Goal: Task Accomplishment & Management: Complete application form

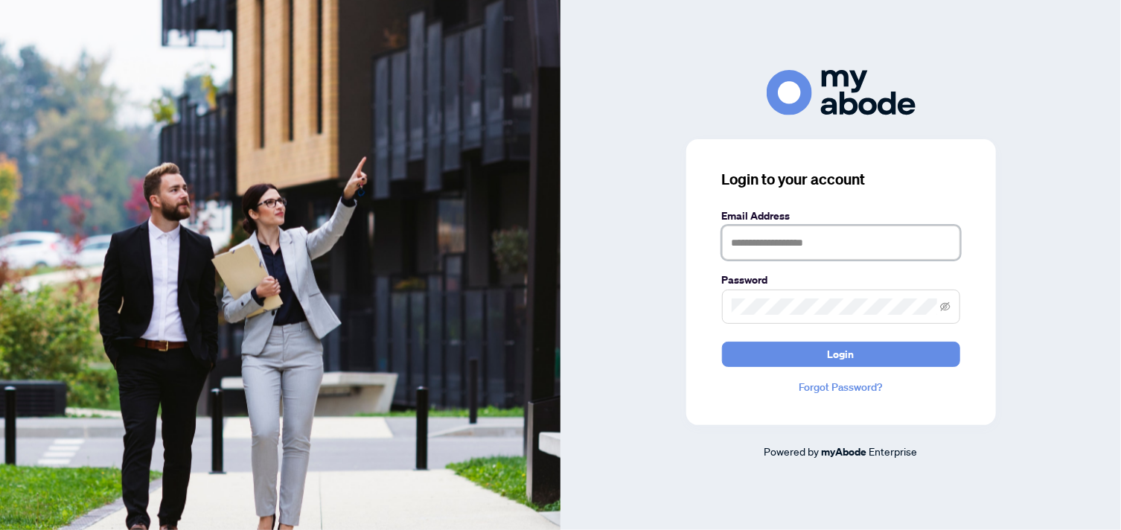
click at [788, 248] on input "text" at bounding box center [841, 243] width 238 height 34
type input "**********"
click at [945, 303] on icon "eye-invisible" at bounding box center [945, 306] width 10 height 9
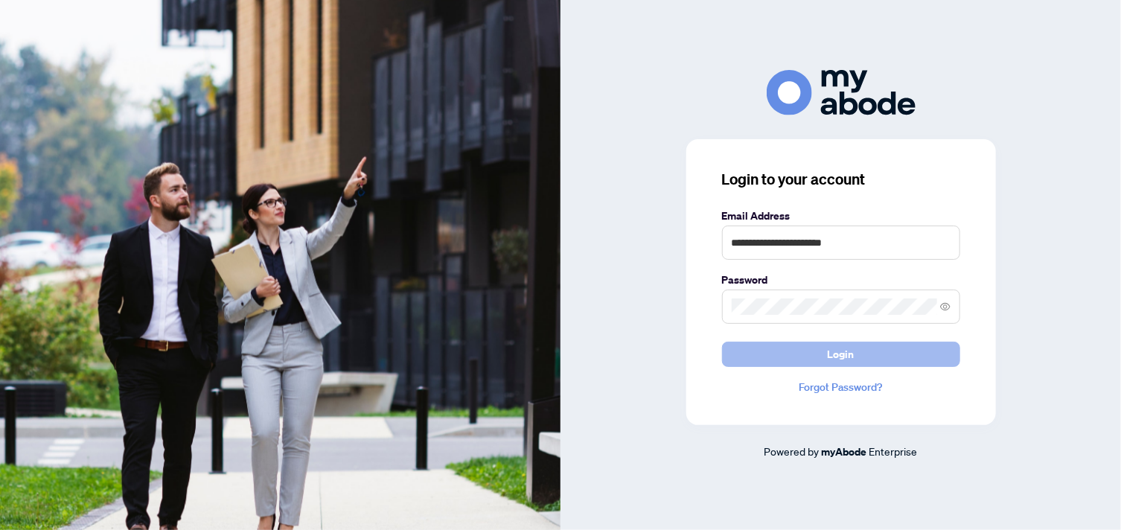
click at [879, 350] on button "Login" at bounding box center [841, 354] width 238 height 25
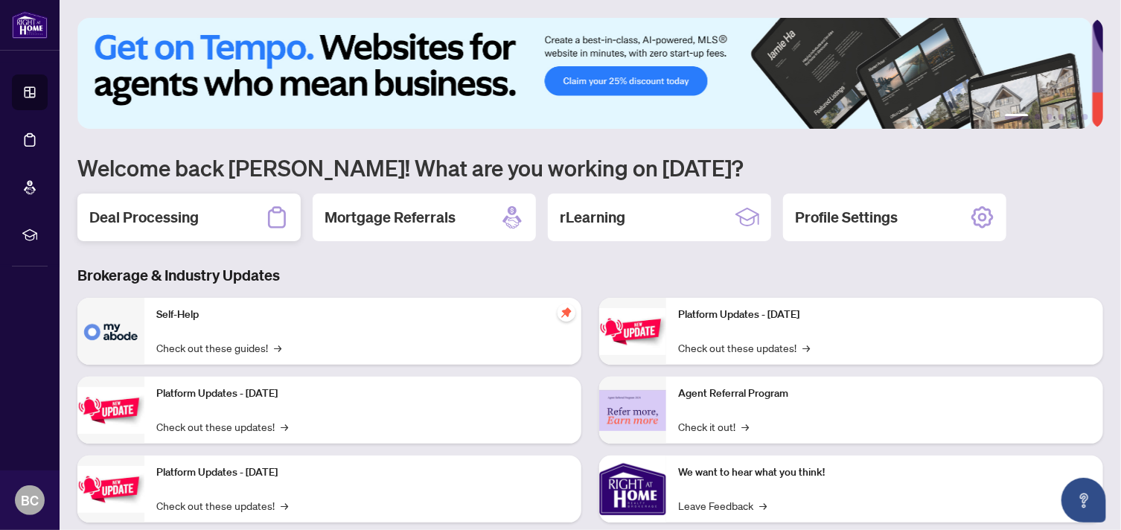
click at [191, 215] on h2 "Deal Processing" at bounding box center [143, 217] width 109 height 21
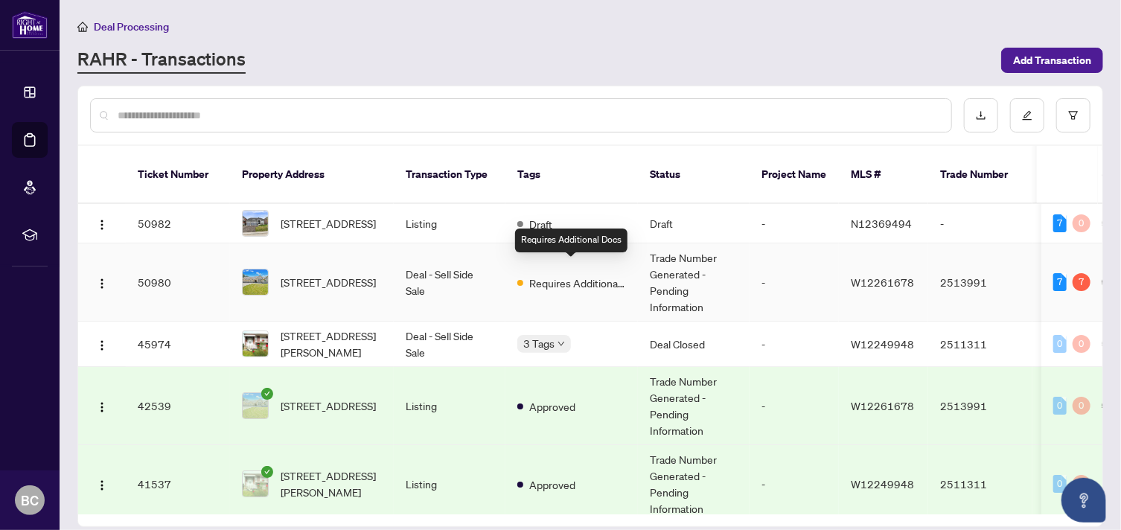
click at [530, 275] on span "Requires Additional Docs" at bounding box center [577, 283] width 97 height 16
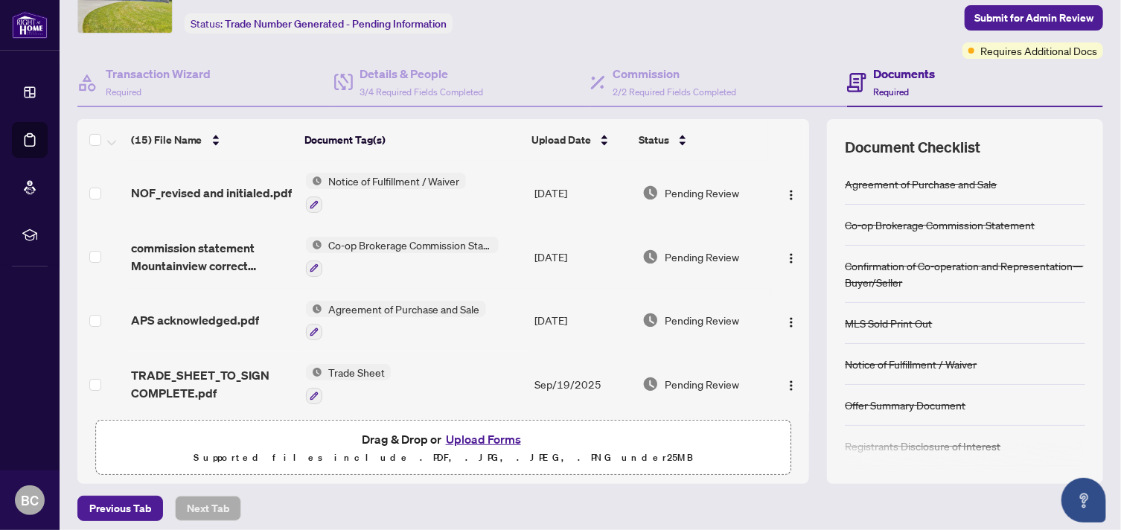
scroll to position [92, 0]
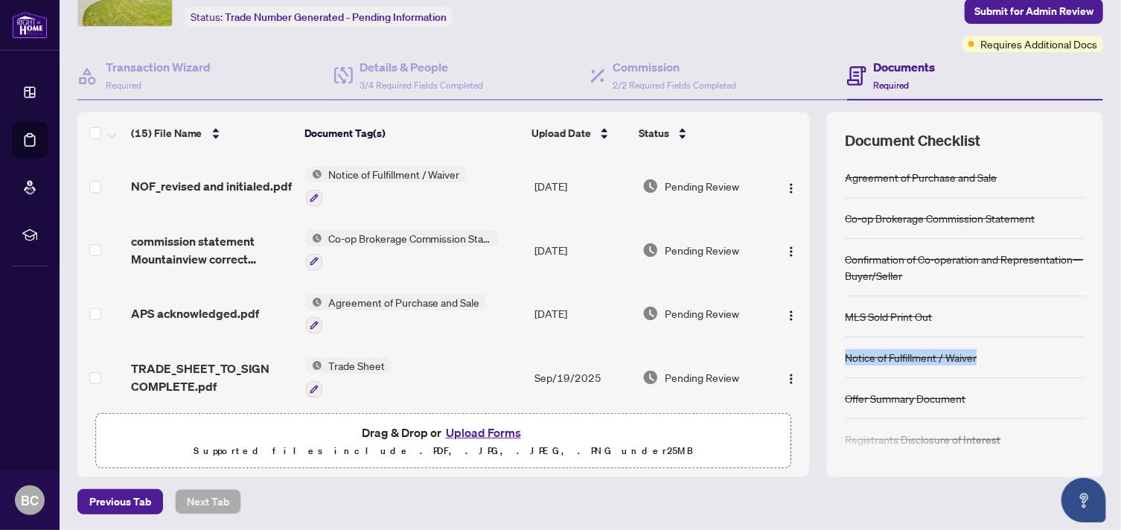
drag, startPoint x: 1086, startPoint y: 299, endPoint x: 1092, endPoint y: 345, distance: 45.8
click at [1092, 345] on div "Ticket #: 50980 [STREET_ADDRESS] Status: Trade Number Generated - Pending Infor…" at bounding box center [590, 216] width 1038 height 522
drag, startPoint x: 1092, startPoint y: 345, endPoint x: 1067, endPoint y: 132, distance: 213.7
click at [1067, 132] on div "Document Checklist" at bounding box center [965, 140] width 240 height 21
drag, startPoint x: 1093, startPoint y: 114, endPoint x: 1100, endPoint y: 155, distance: 41.6
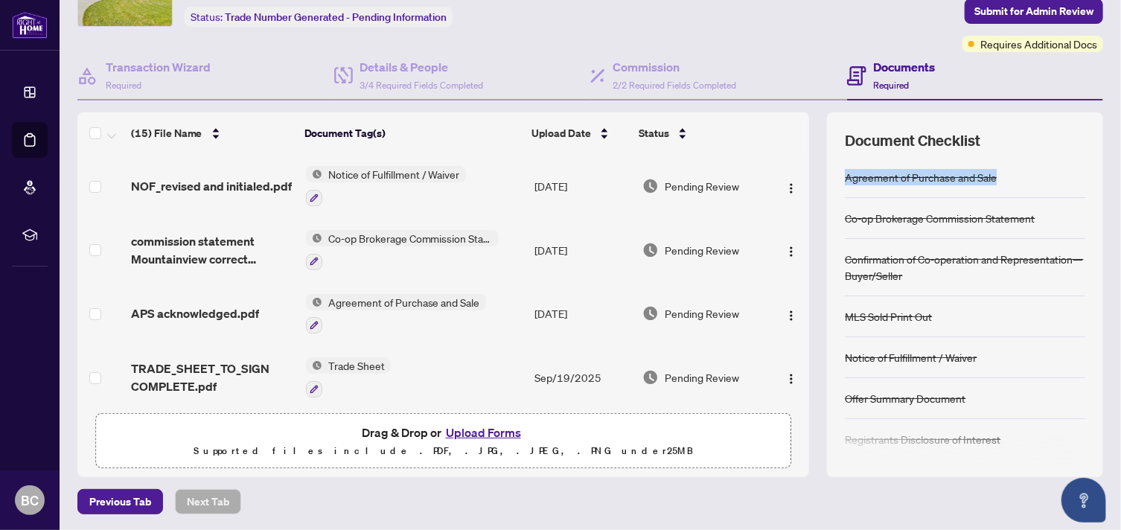
click at [1100, 155] on main "Deal Processing / View Transaction Transaction saved [DATE] Ticket #: 50980 [ST…" at bounding box center [590, 265] width 1061 height 530
drag, startPoint x: 1100, startPoint y: 155, endPoint x: 1088, endPoint y: 199, distance: 45.5
click at [1088, 199] on div "Document Checklist Agreement of Purchase and Sale Co-op Brokerage Commission St…" at bounding box center [965, 294] width 276 height 365
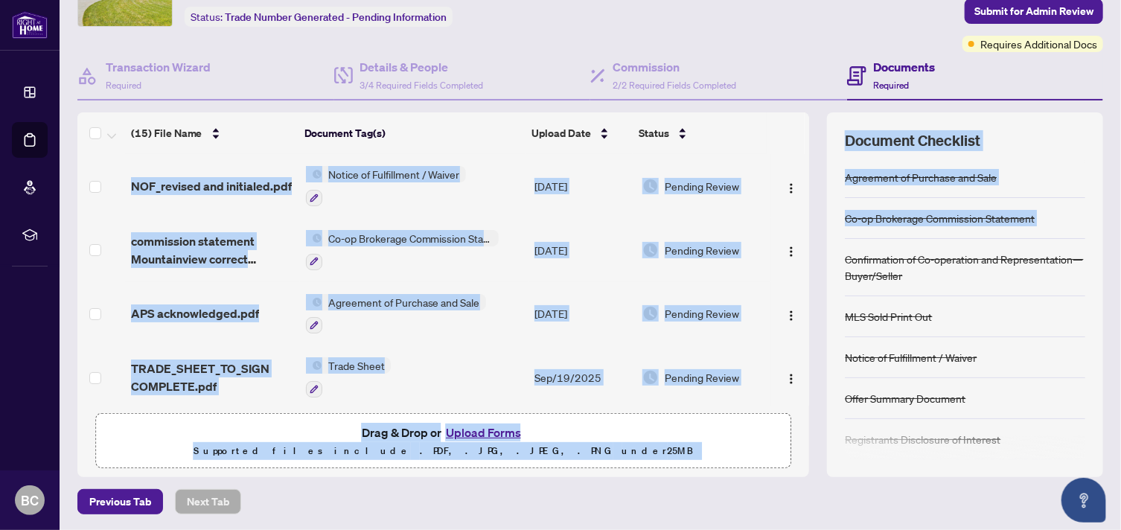
drag, startPoint x: 799, startPoint y: 208, endPoint x: 809, endPoint y: 243, distance: 37.2
click at [809, 243] on div "(15) File Name Document Tag(s) Upload Date Status NOF_revised and initialed.pdf…" at bounding box center [590, 294] width 1026 height 365
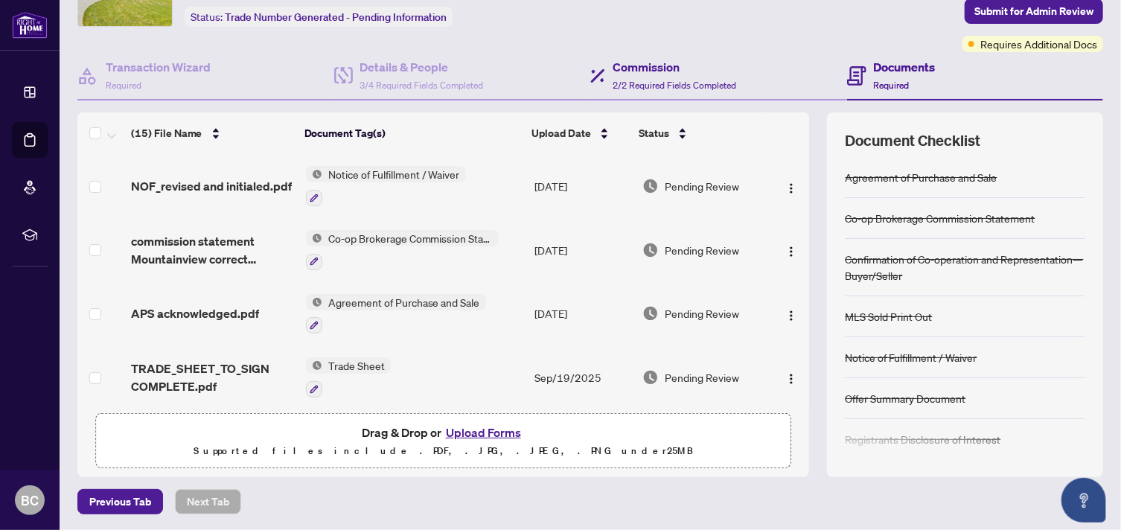
drag, startPoint x: 809, startPoint y: 243, endPoint x: 764, endPoint y: 65, distance: 184.3
click at [764, 65] on div "Commission 2/2 Required Fields Completed" at bounding box center [718, 76] width 257 height 48
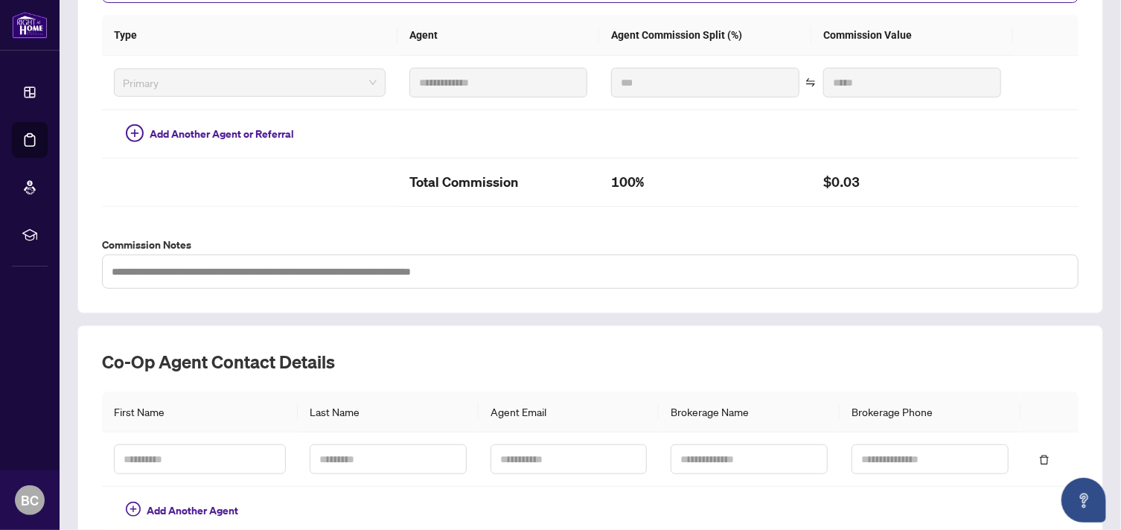
scroll to position [447, 0]
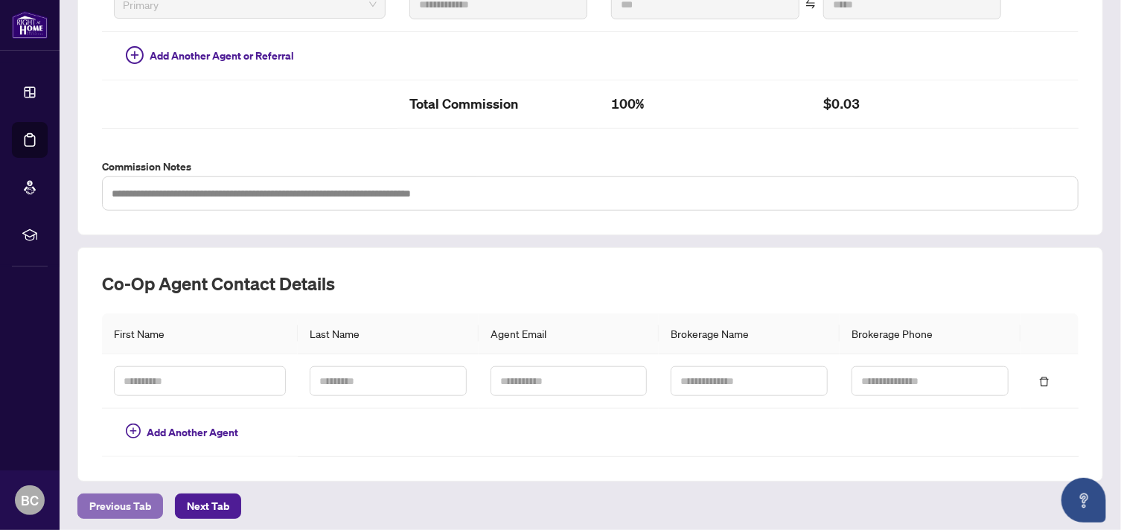
click at [140, 502] on span "Previous Tab" at bounding box center [120, 506] width 62 height 24
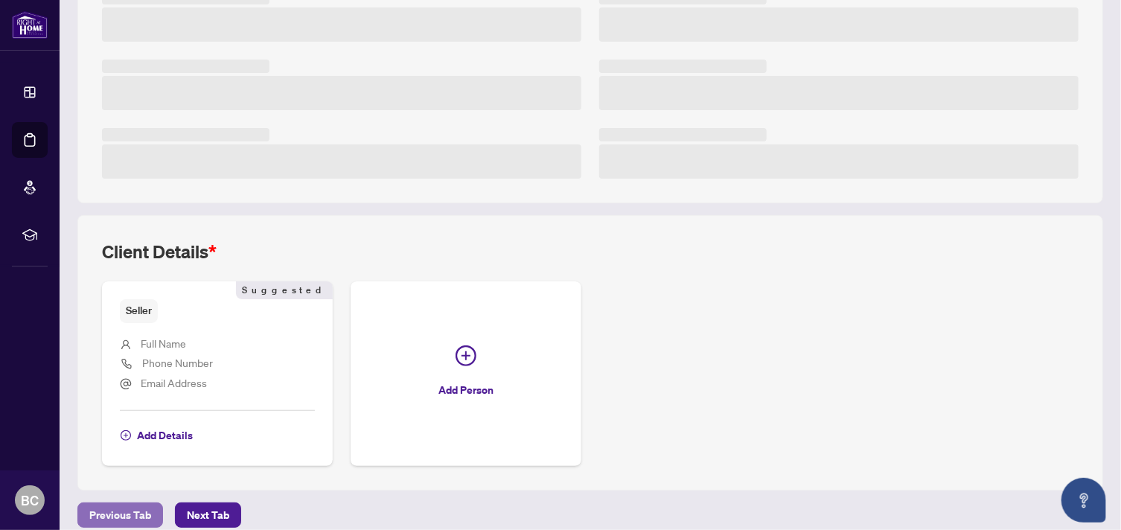
scroll to position [360, 0]
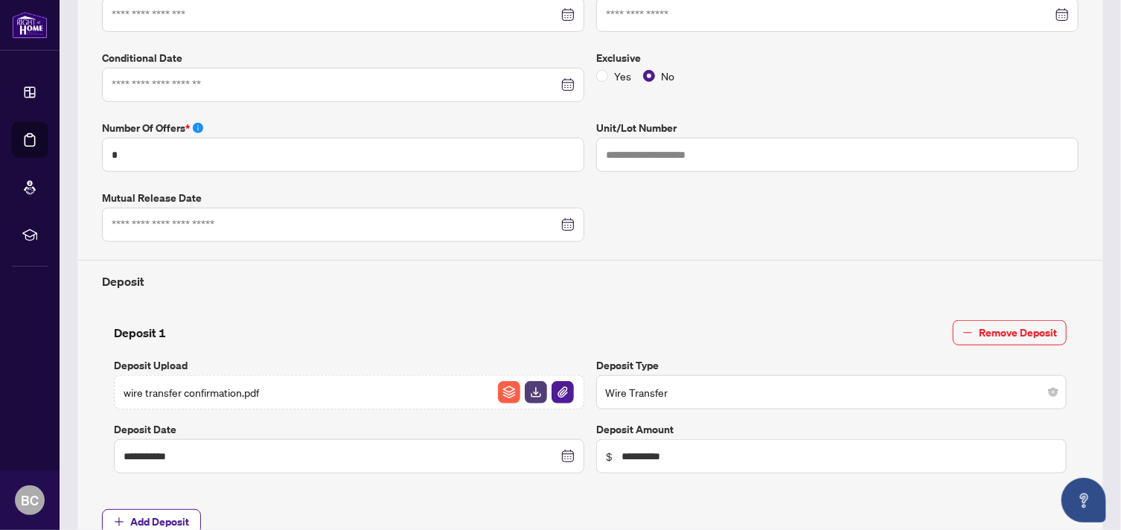
type input "**********"
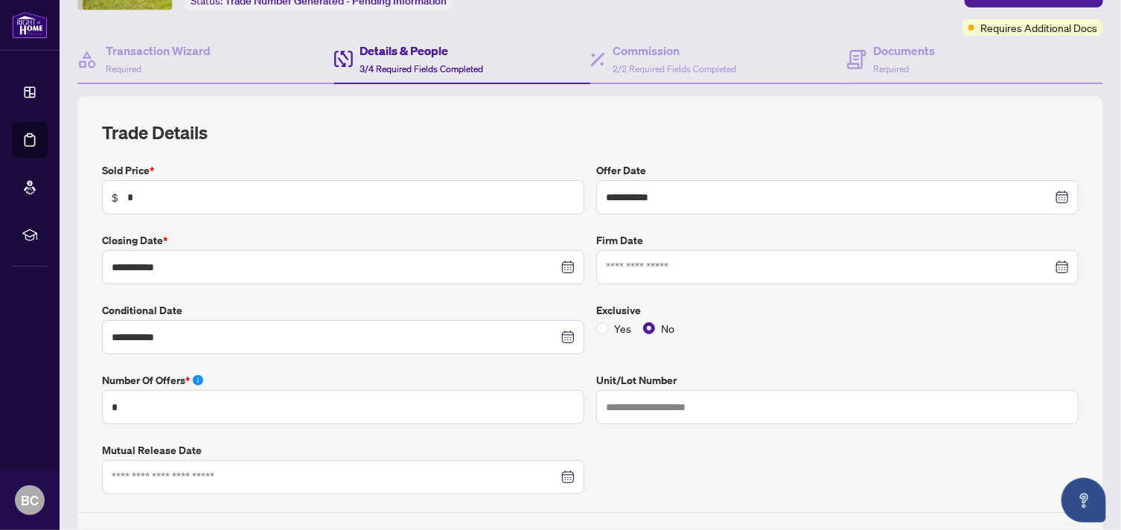
scroll to position [0, 0]
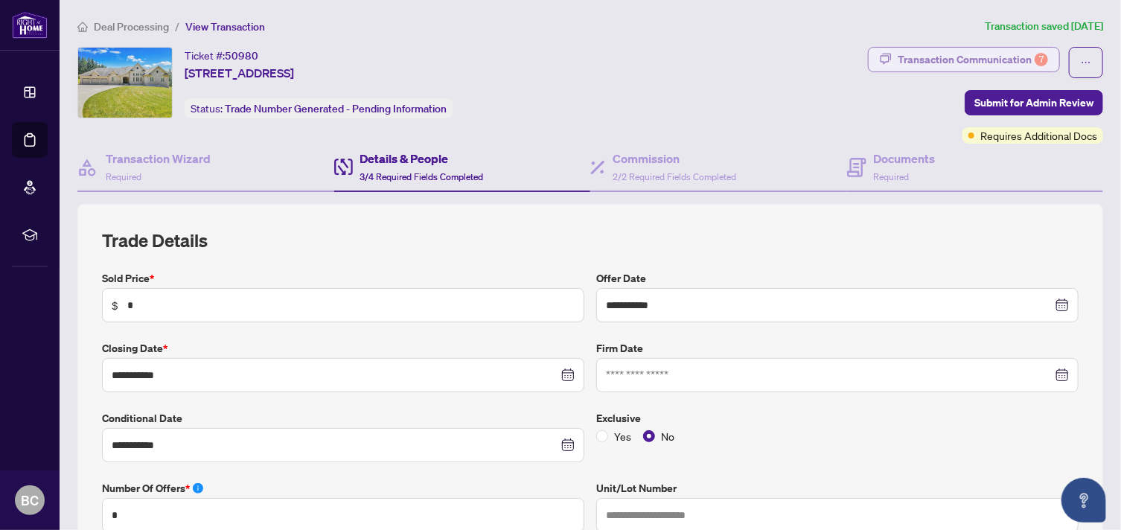
click at [959, 60] on div "Transaction Communication 7" at bounding box center [973, 60] width 150 height 24
type textarea "**********"
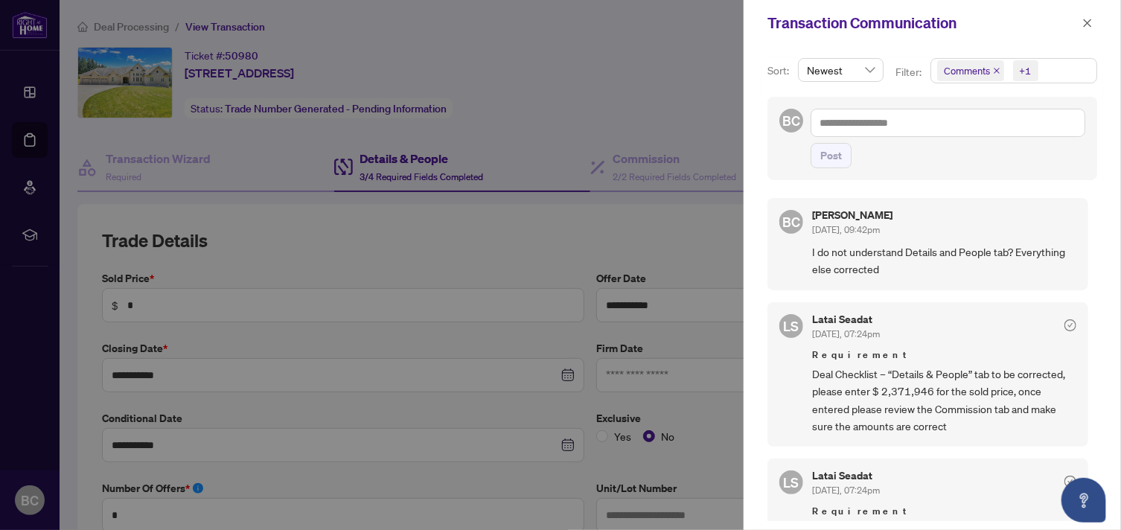
click at [1025, 72] on div "+1" at bounding box center [1026, 70] width 12 height 15
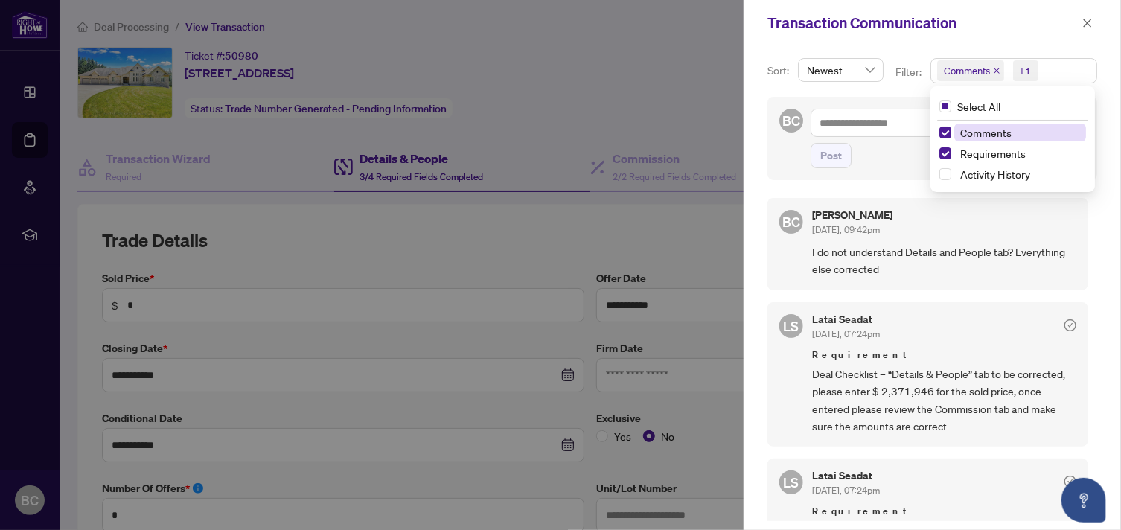
click at [694, 74] on div at bounding box center [560, 265] width 1121 height 530
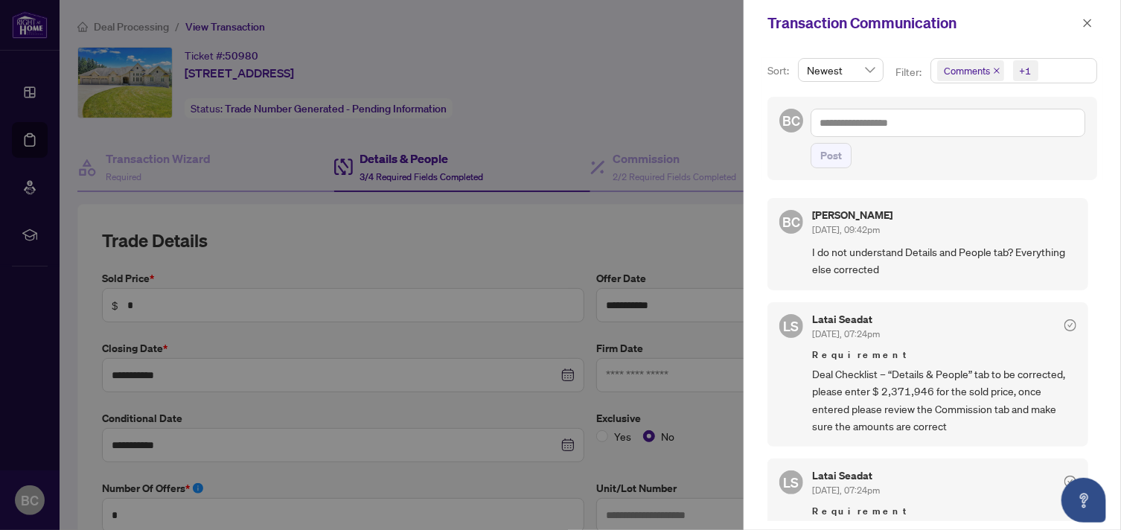
click at [552, 233] on div at bounding box center [560, 265] width 1121 height 530
click at [1088, 26] on icon "close" at bounding box center [1087, 23] width 10 height 10
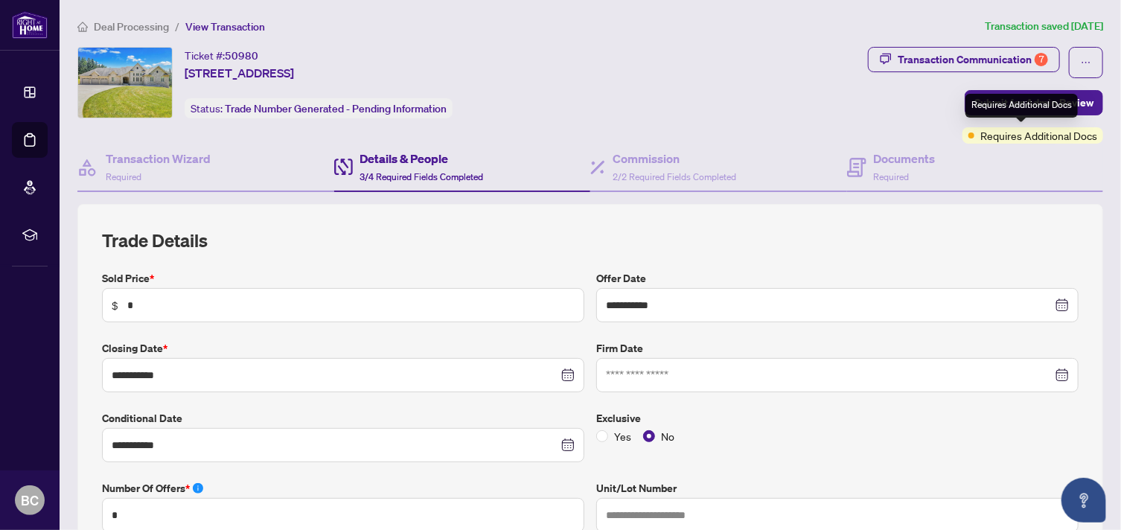
click at [1047, 138] on span "Requires Additional Docs" at bounding box center [1038, 135] width 117 height 16
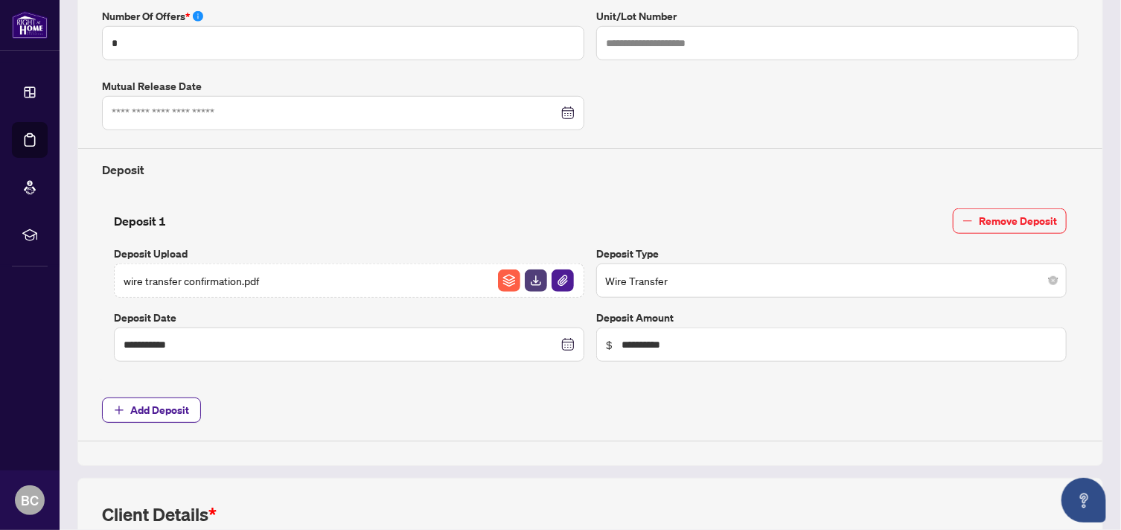
scroll to position [744, 0]
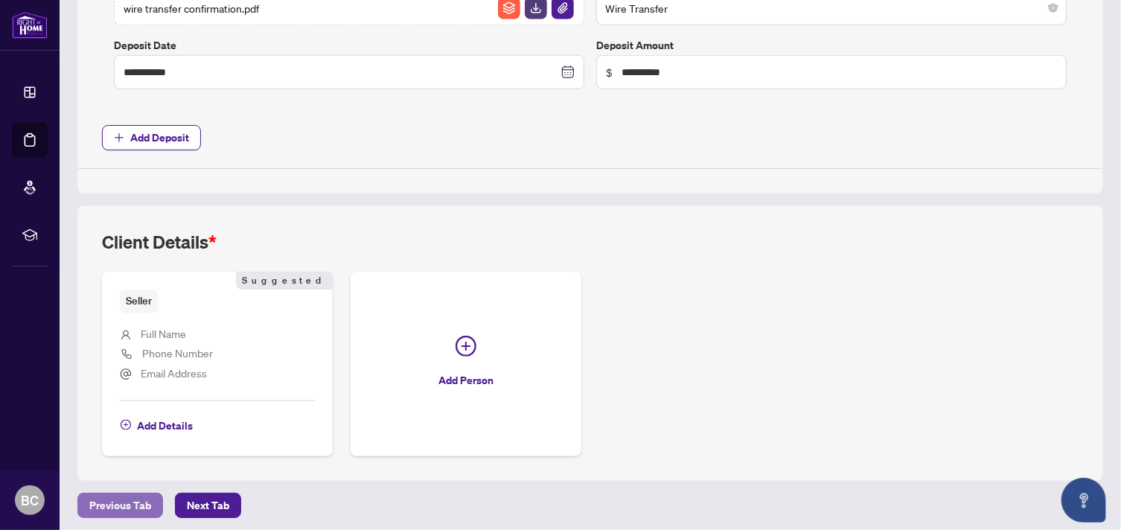
click at [109, 499] on span "Previous Tab" at bounding box center [120, 506] width 62 height 24
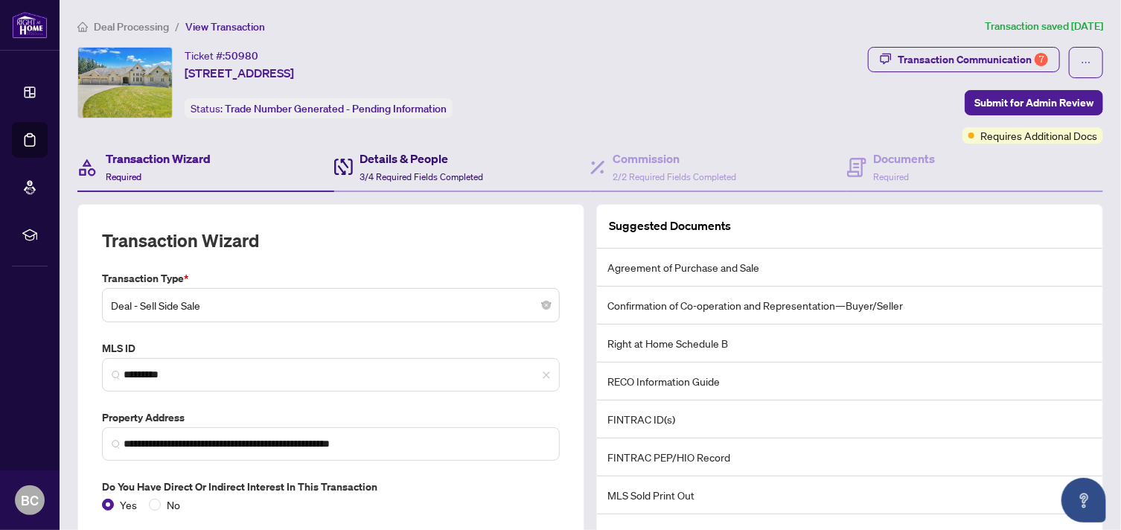
click at [405, 162] on h4 "Details & People" at bounding box center [422, 159] width 124 height 18
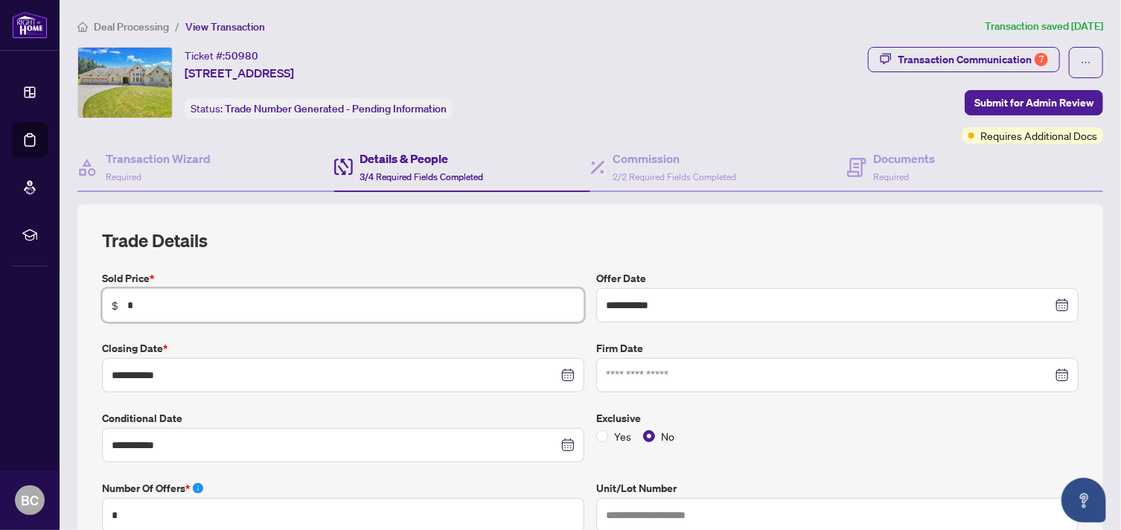
click at [171, 303] on input "*" at bounding box center [350, 305] width 447 height 16
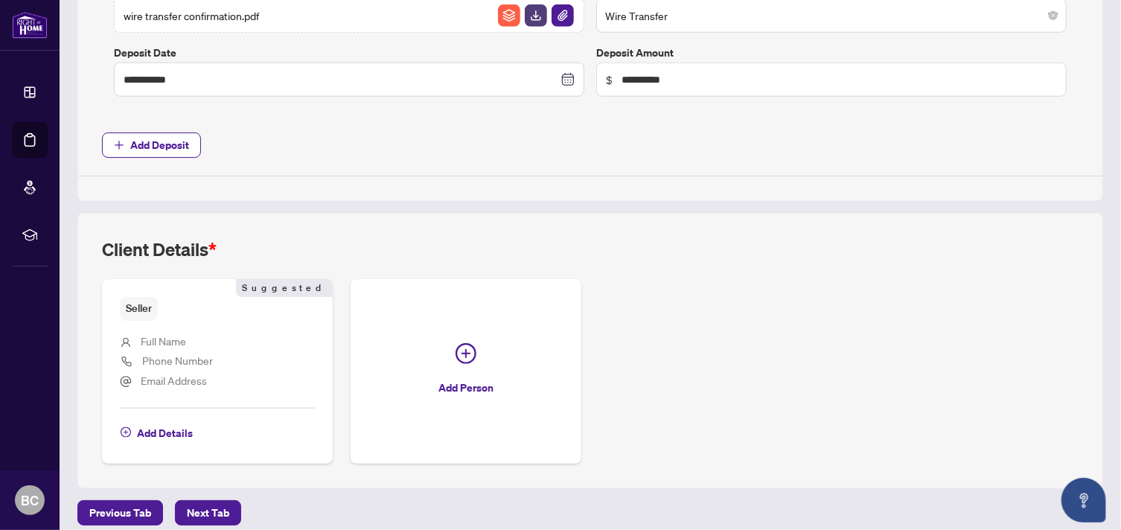
scroll to position [744, 0]
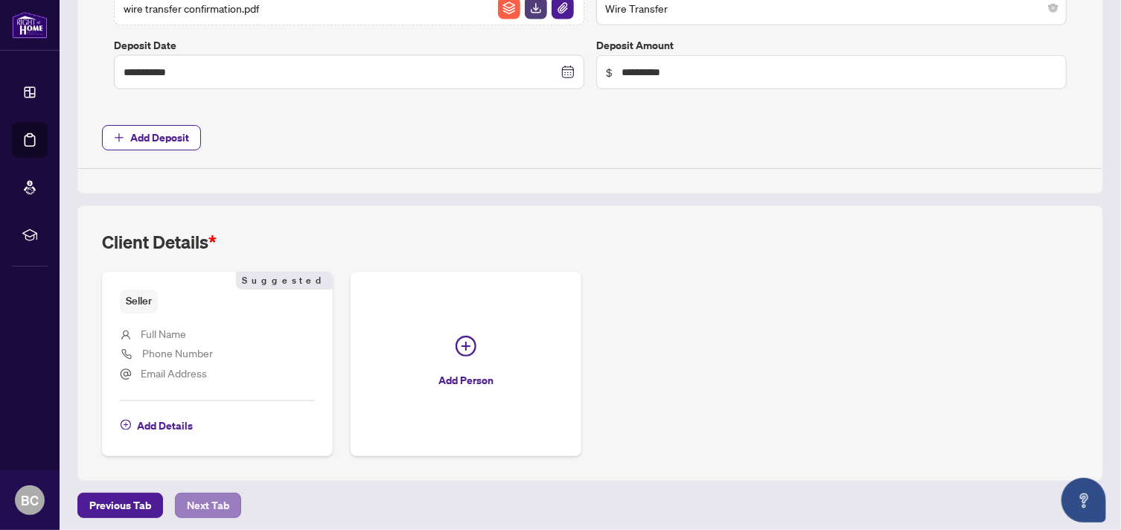
type input "**********"
click at [214, 499] on span "Next Tab" at bounding box center [208, 506] width 42 height 24
type textarea "**********"
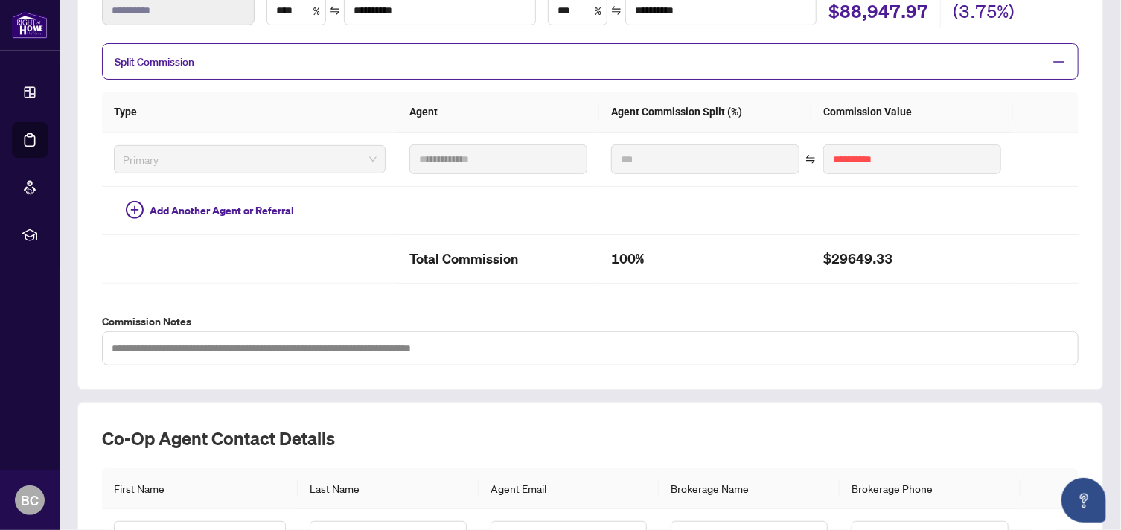
scroll to position [447, 0]
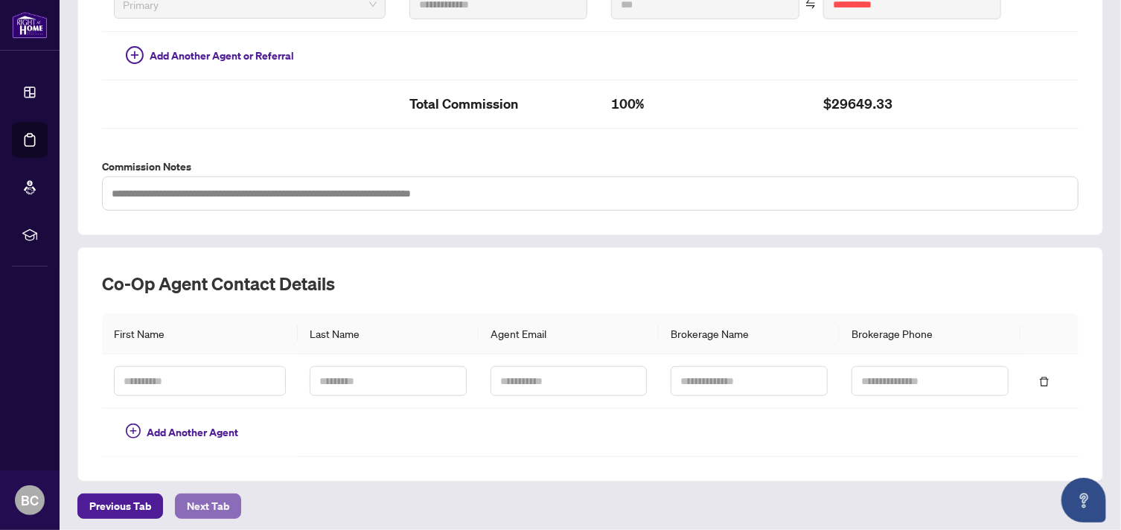
click at [205, 496] on span "Next Tab" at bounding box center [208, 506] width 42 height 24
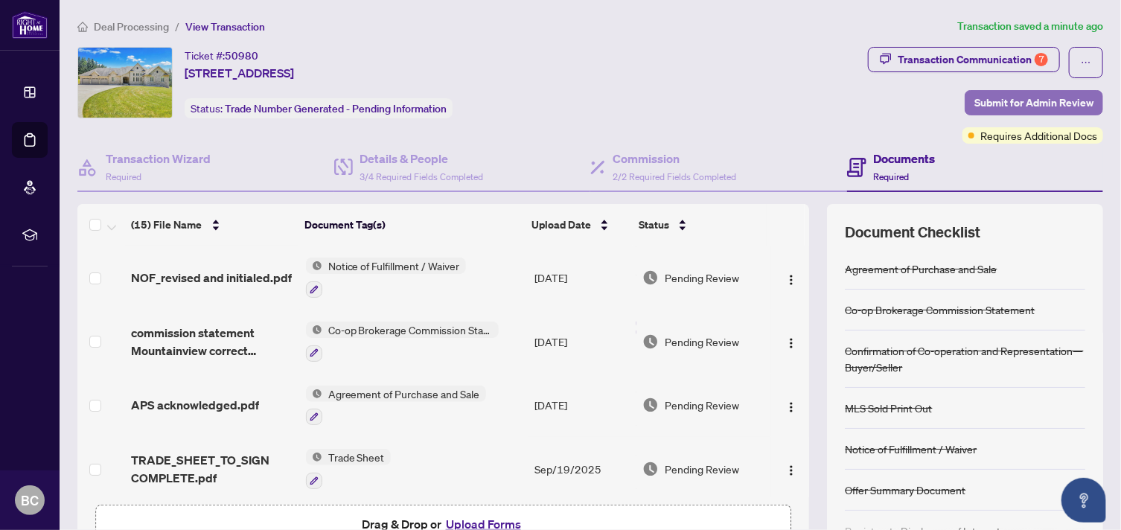
click at [998, 103] on span "Submit for Admin Review" at bounding box center [1033, 103] width 119 height 24
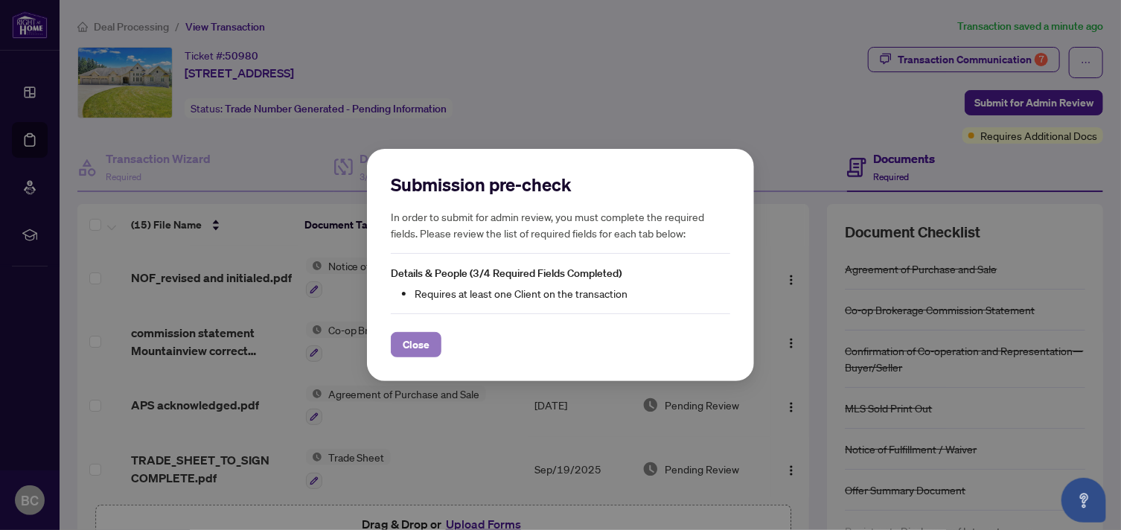
click at [419, 350] on span "Close" at bounding box center [416, 345] width 27 height 24
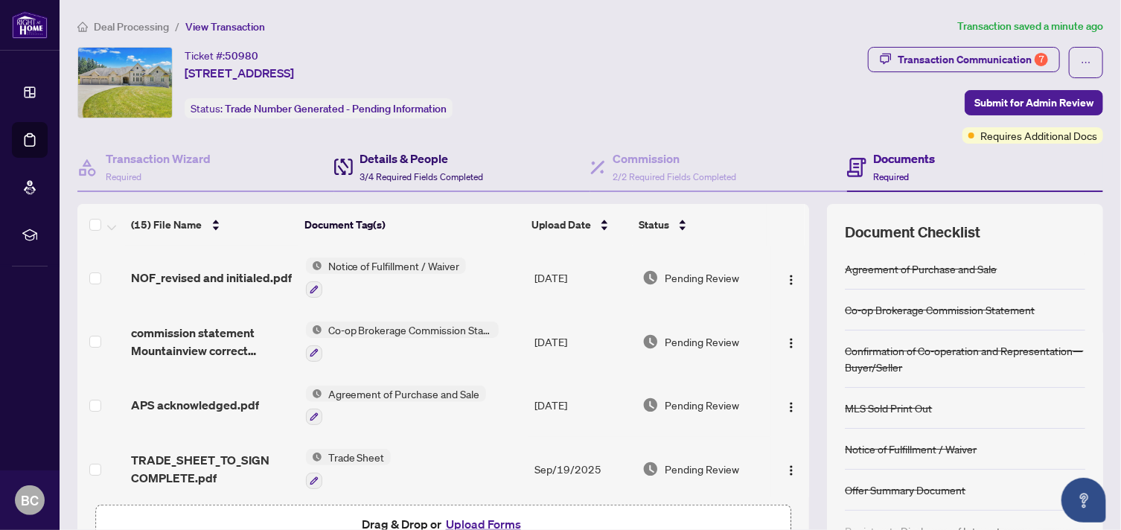
click at [389, 166] on div "Details & People 3/4 Required Fields Completed" at bounding box center [422, 167] width 124 height 35
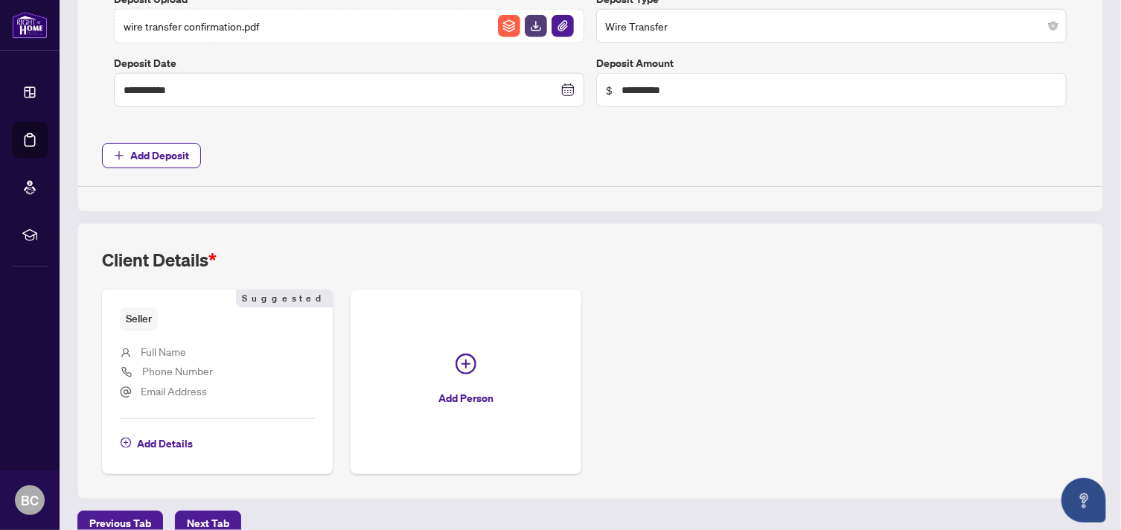
scroll to position [744, 0]
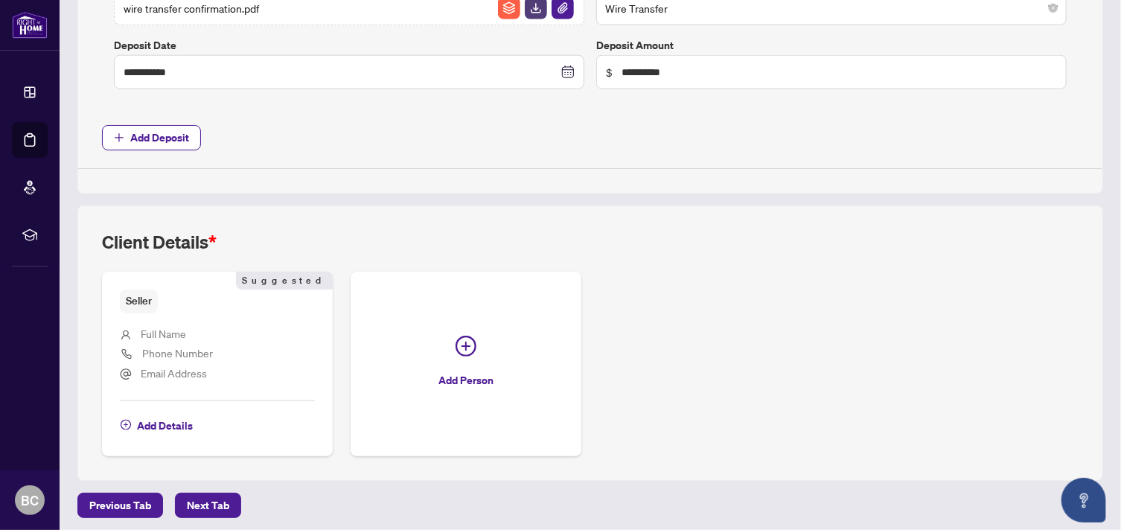
click at [172, 331] on span "Full Name" at bounding box center [163, 333] width 45 height 13
click at [133, 418] on button "Add Details" at bounding box center [157, 425] width 74 height 25
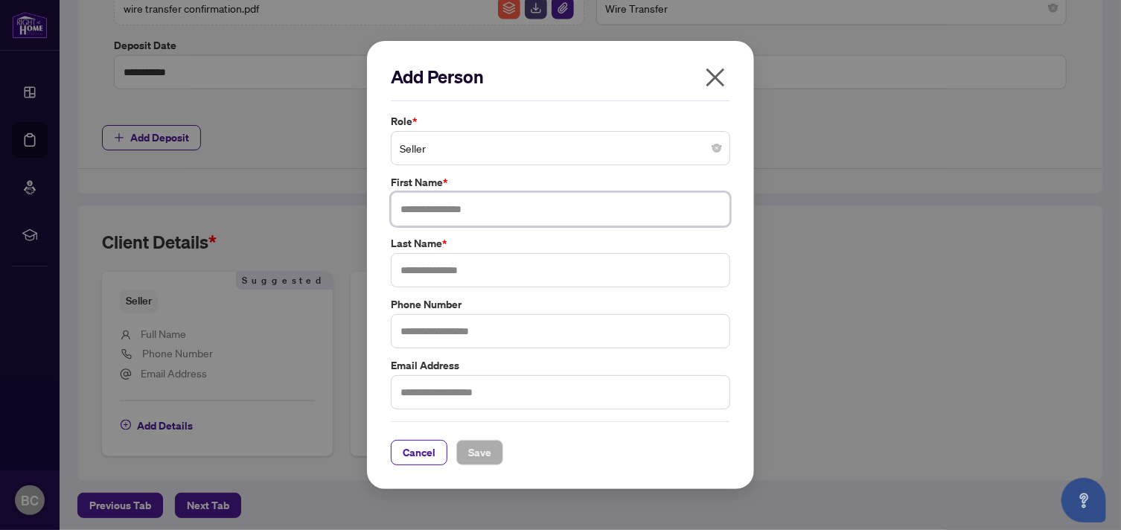
click at [422, 205] on input "text" at bounding box center [560, 209] width 339 height 34
type input "****"
click at [417, 272] on input "text" at bounding box center [560, 270] width 339 height 34
type input "********"
click at [479, 449] on span "Save" at bounding box center [479, 453] width 23 height 24
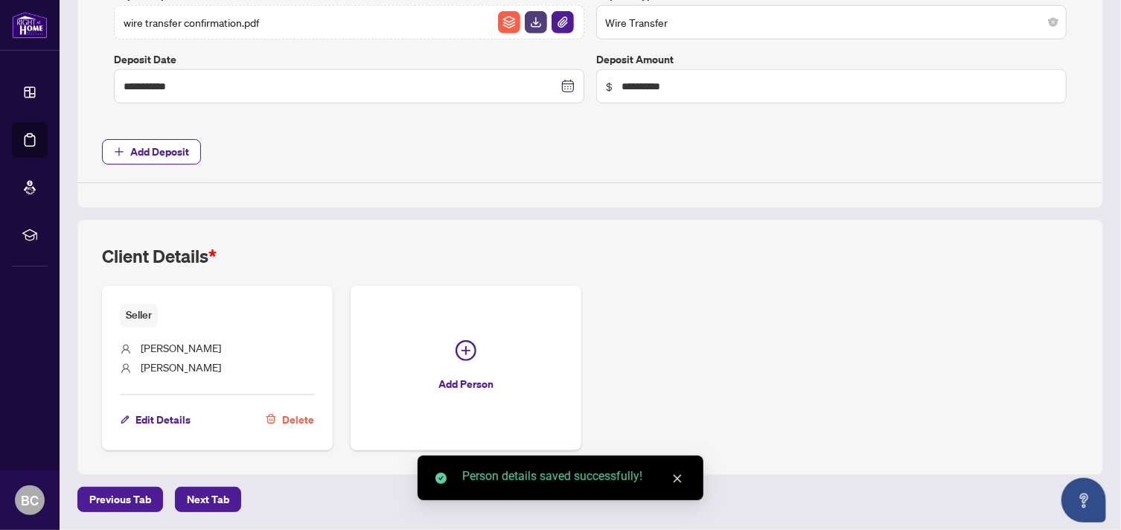
scroll to position [724, 0]
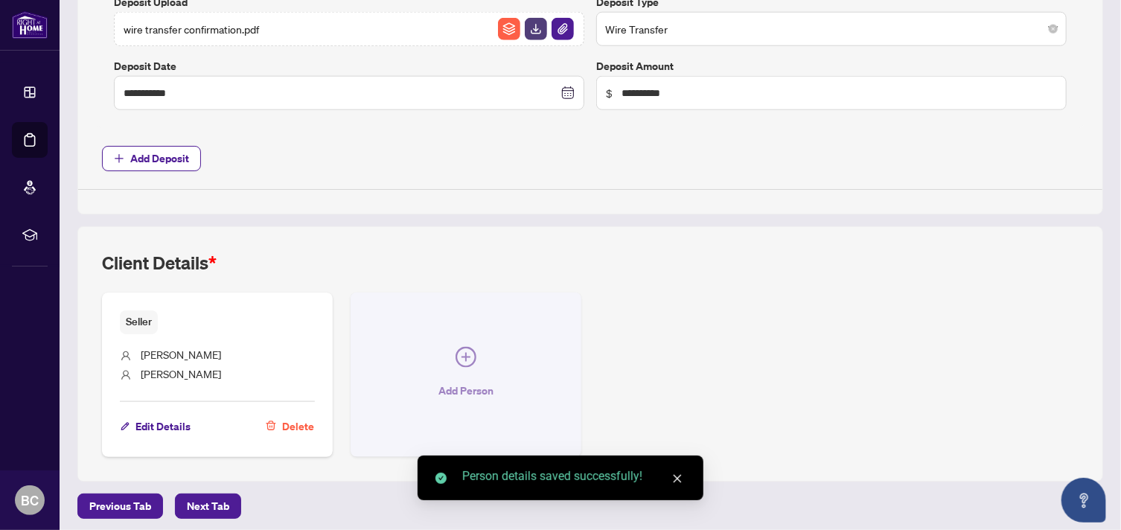
click at [458, 350] on icon "plus-circle" at bounding box center [466, 357] width 21 height 21
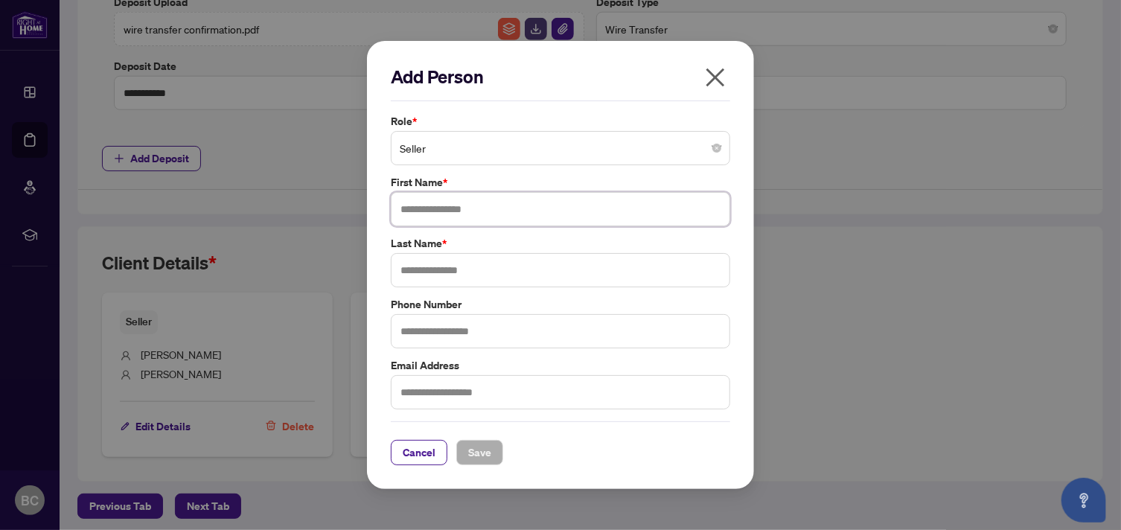
click at [450, 214] on input "text" at bounding box center [560, 209] width 339 height 34
type input "****"
click at [424, 272] on input "text" at bounding box center [560, 270] width 339 height 34
type input "********"
click at [478, 446] on span "Save" at bounding box center [479, 453] width 23 height 24
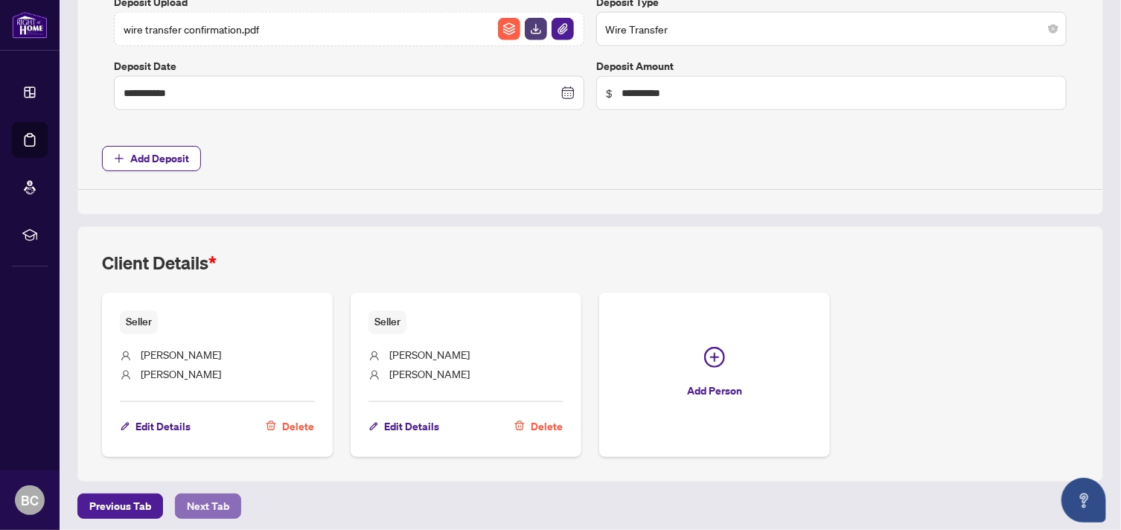
click at [217, 494] on span "Next Tab" at bounding box center [208, 506] width 42 height 24
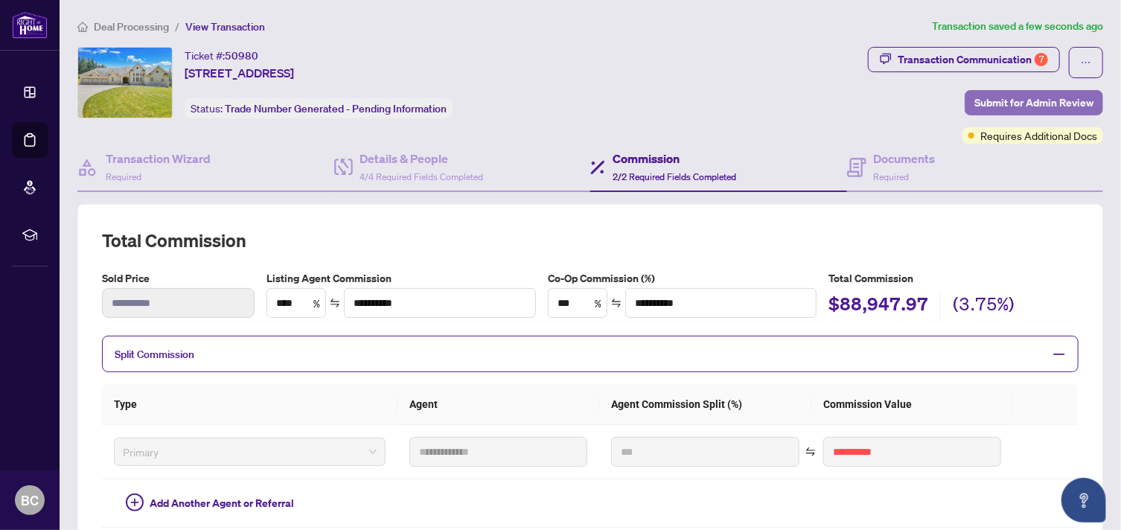
click at [977, 102] on span "Submit for Admin Review" at bounding box center [1033, 103] width 119 height 24
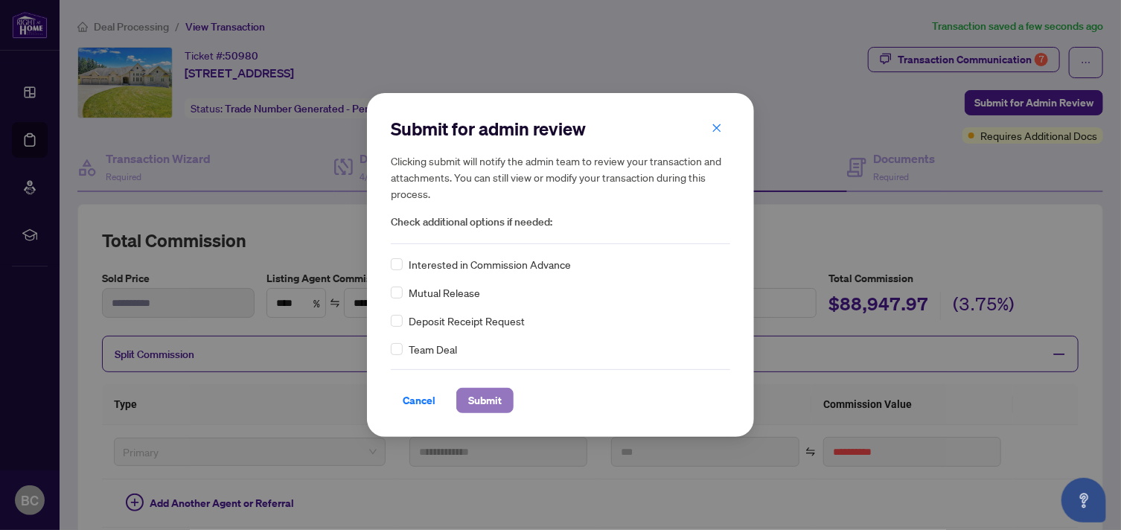
click at [493, 403] on span "Submit" at bounding box center [484, 401] width 33 height 24
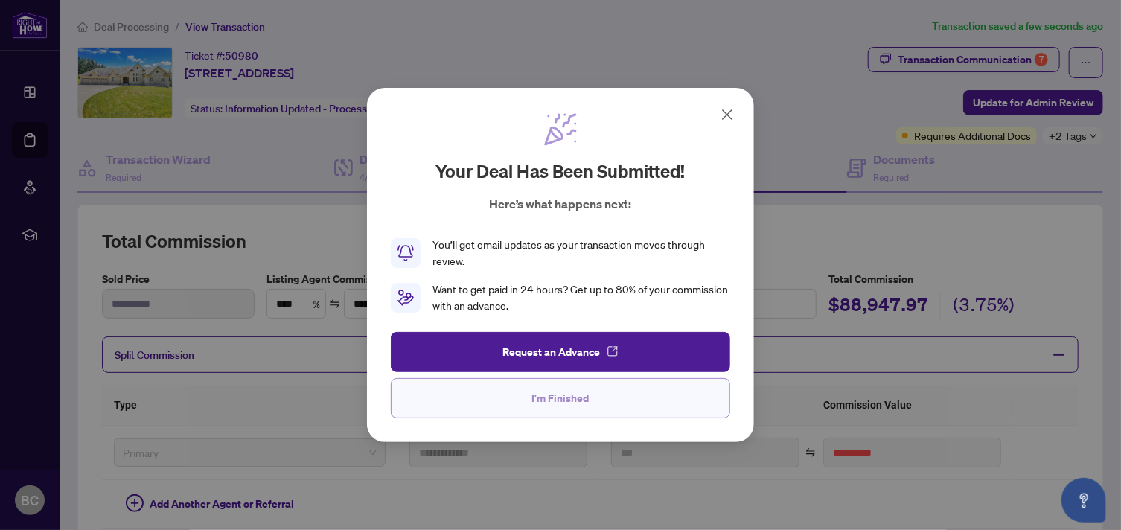
click at [581, 395] on span "I'm Finished" at bounding box center [560, 398] width 57 height 24
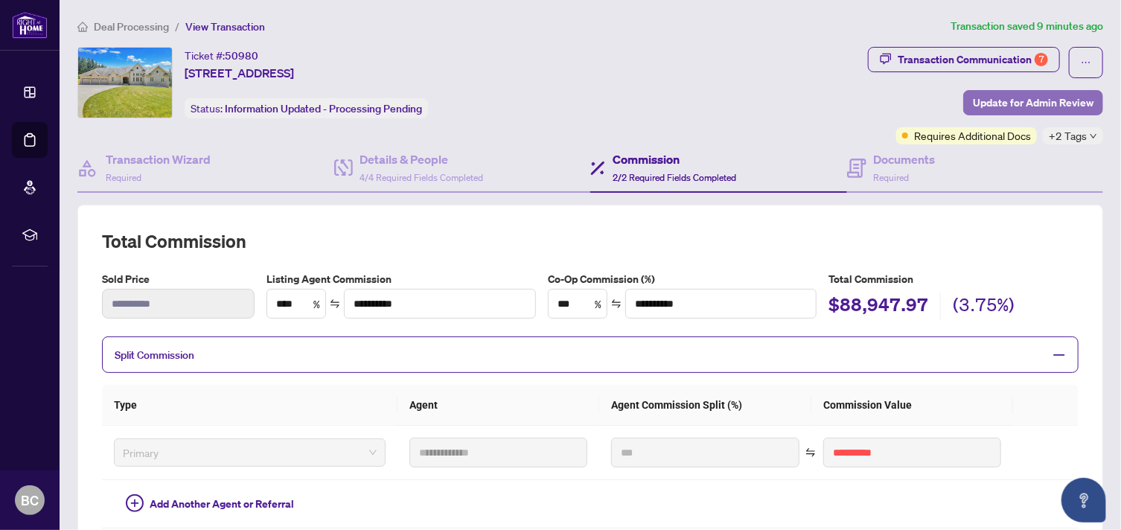
click at [997, 99] on span "Update for Admin Review" at bounding box center [1033, 103] width 121 height 24
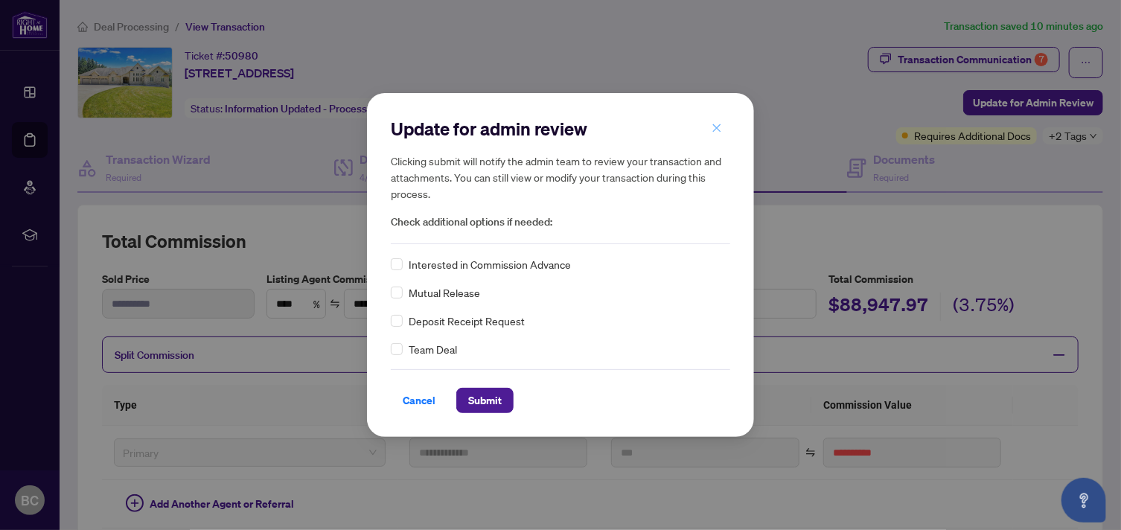
click at [717, 122] on span "button" at bounding box center [717, 128] width 10 height 24
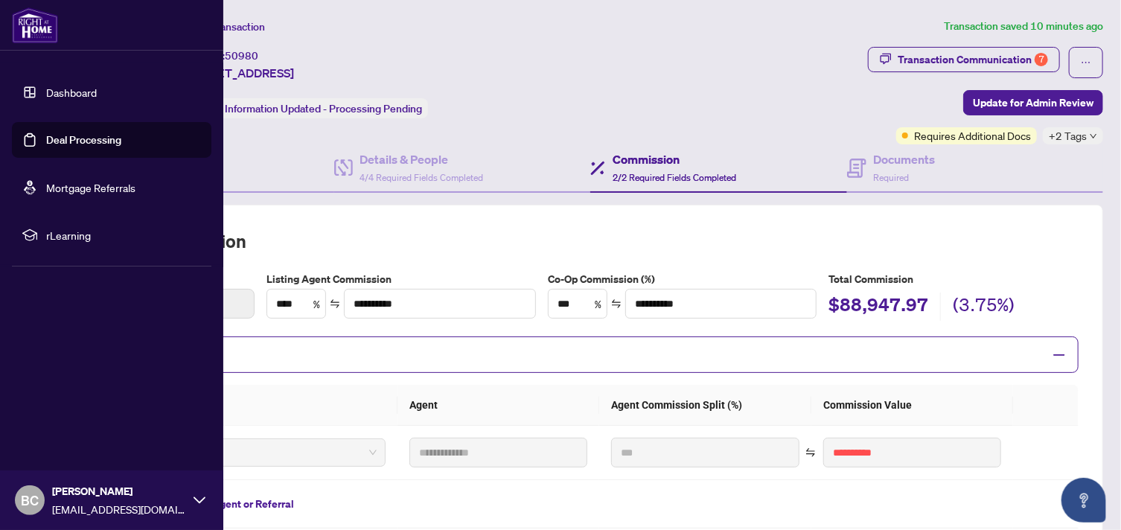
click at [28, 505] on span "BC" at bounding box center [30, 500] width 18 height 21
click at [58, 407] on span "Logout" at bounding box center [59, 412] width 33 height 24
